Goal: Navigation & Orientation: Understand site structure

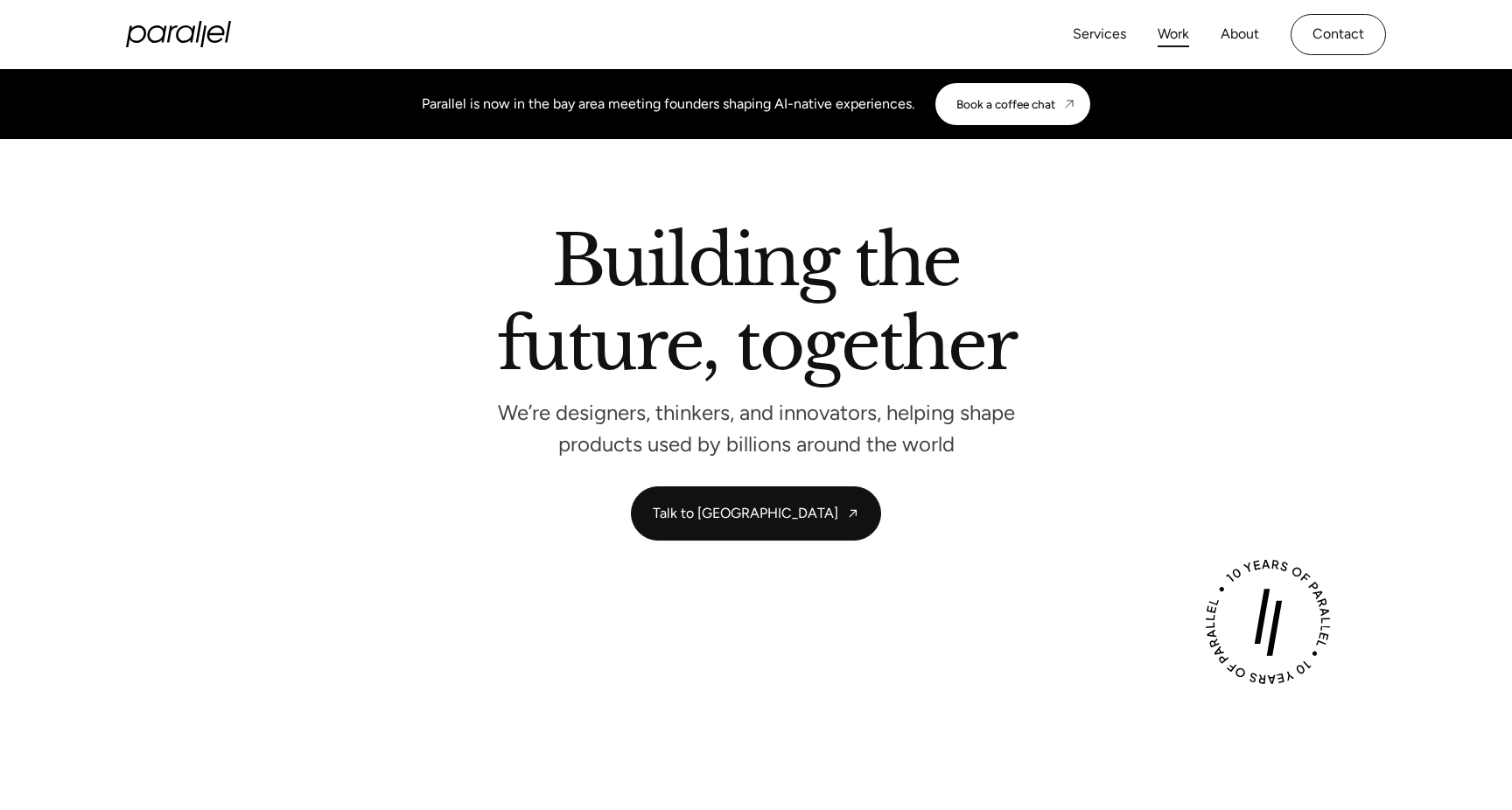
click at [1174, 38] on link "Work" at bounding box center [1173, 34] width 31 height 26
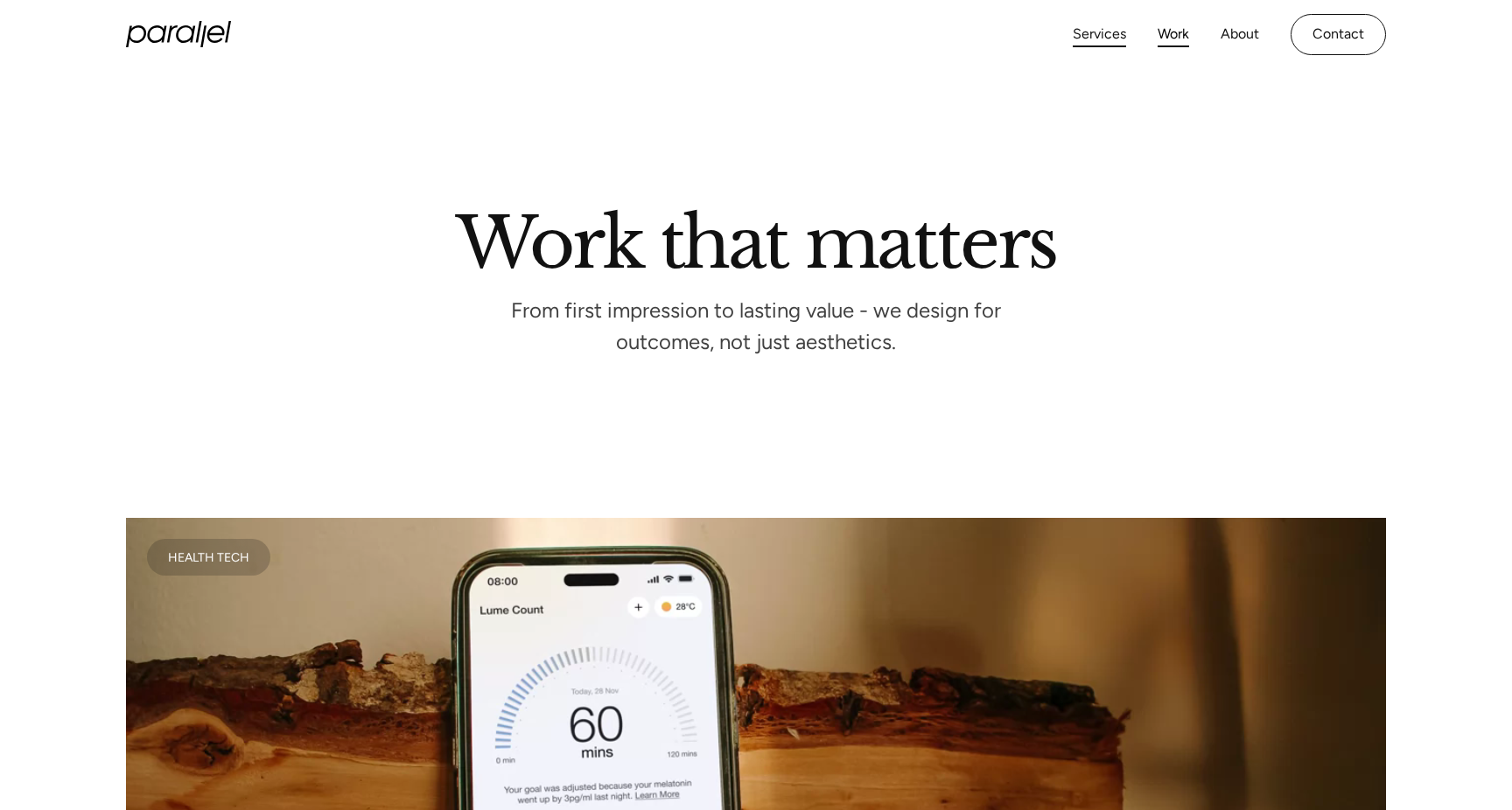
click at [1098, 30] on link "Services" at bounding box center [1099, 34] width 53 height 26
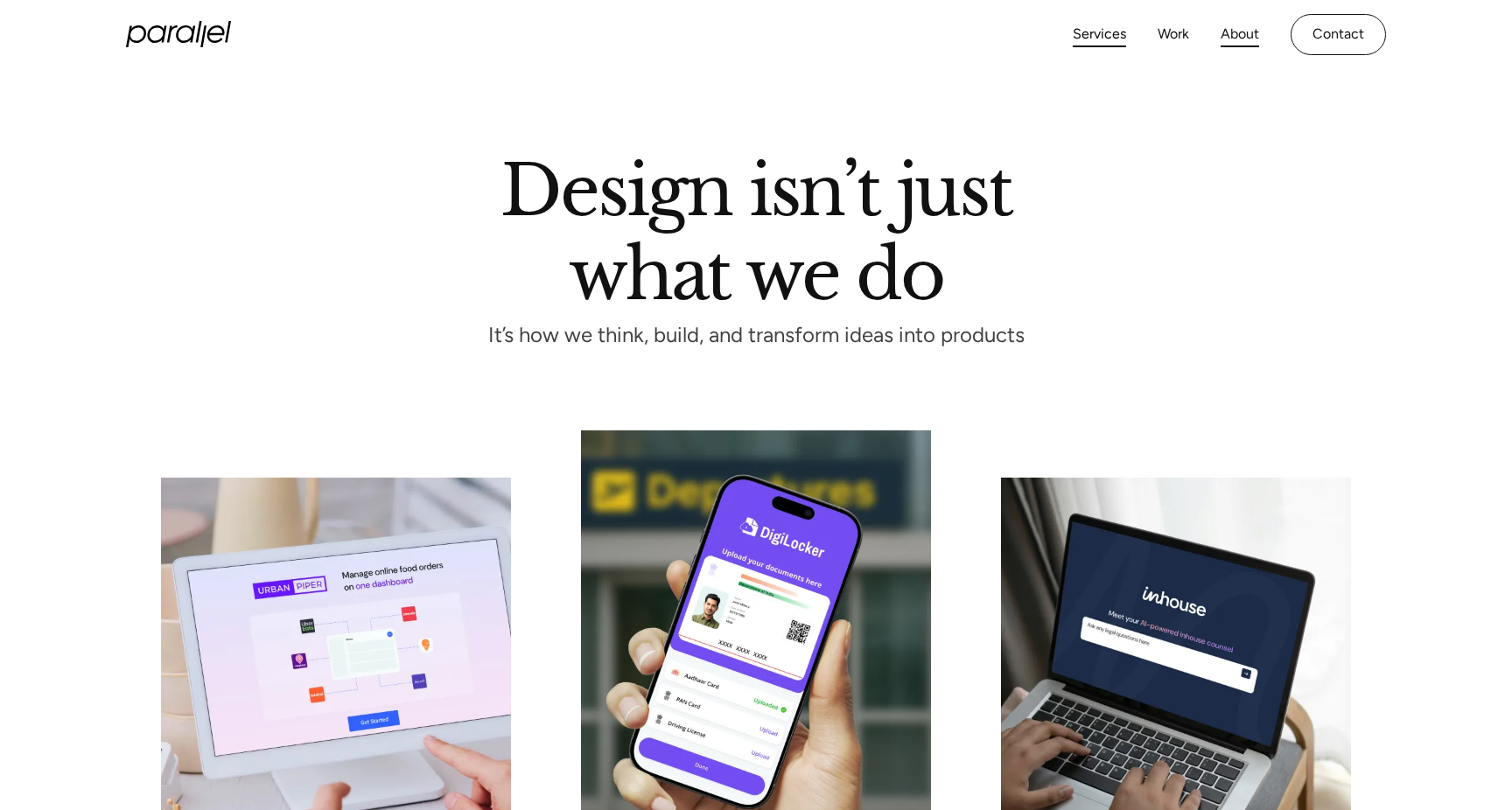
click at [1241, 35] on link "About" at bounding box center [1239, 34] width 39 height 26
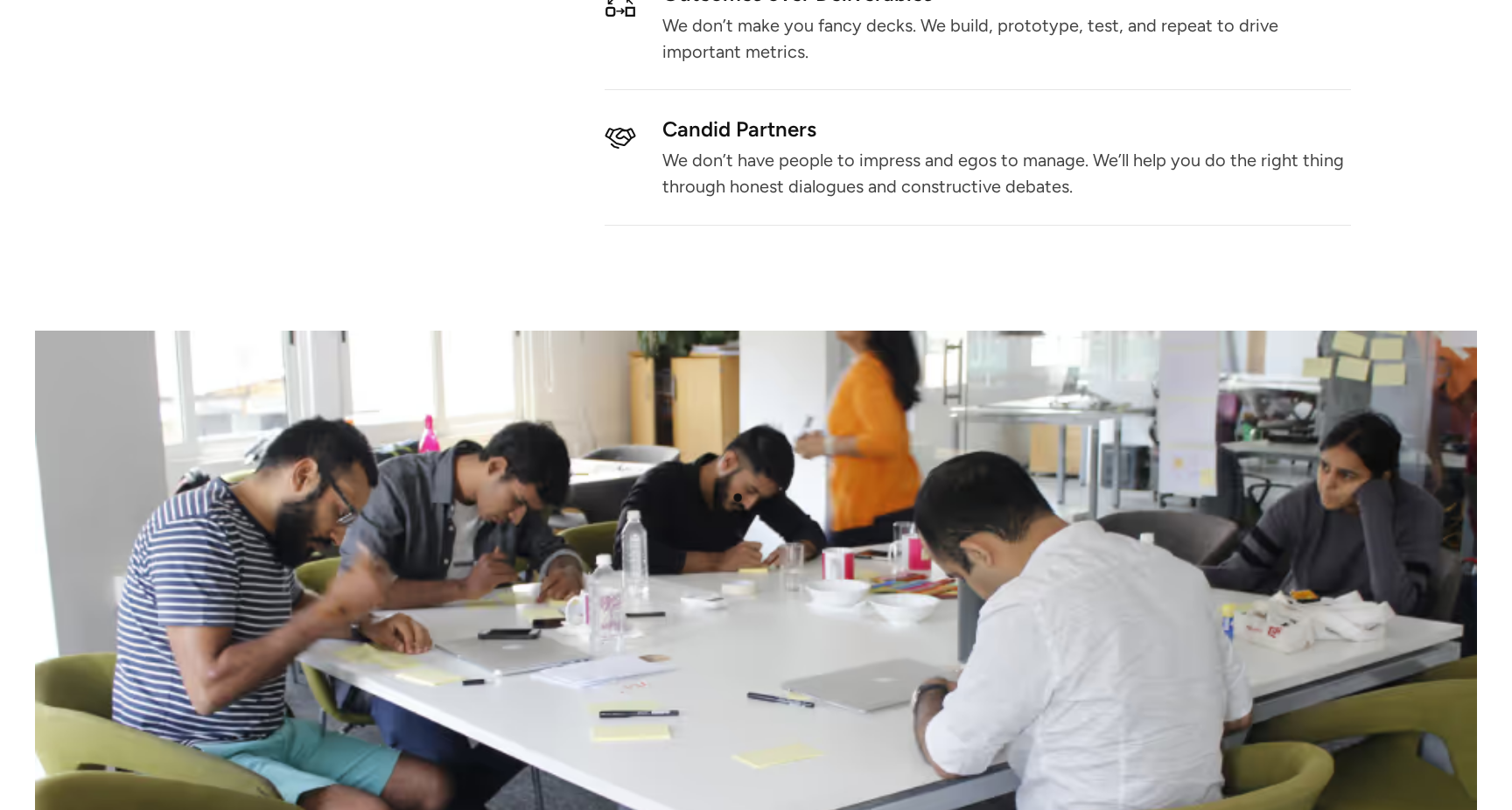
scroll to position [2602, 0]
